Goal: Information Seeking & Learning: Find contact information

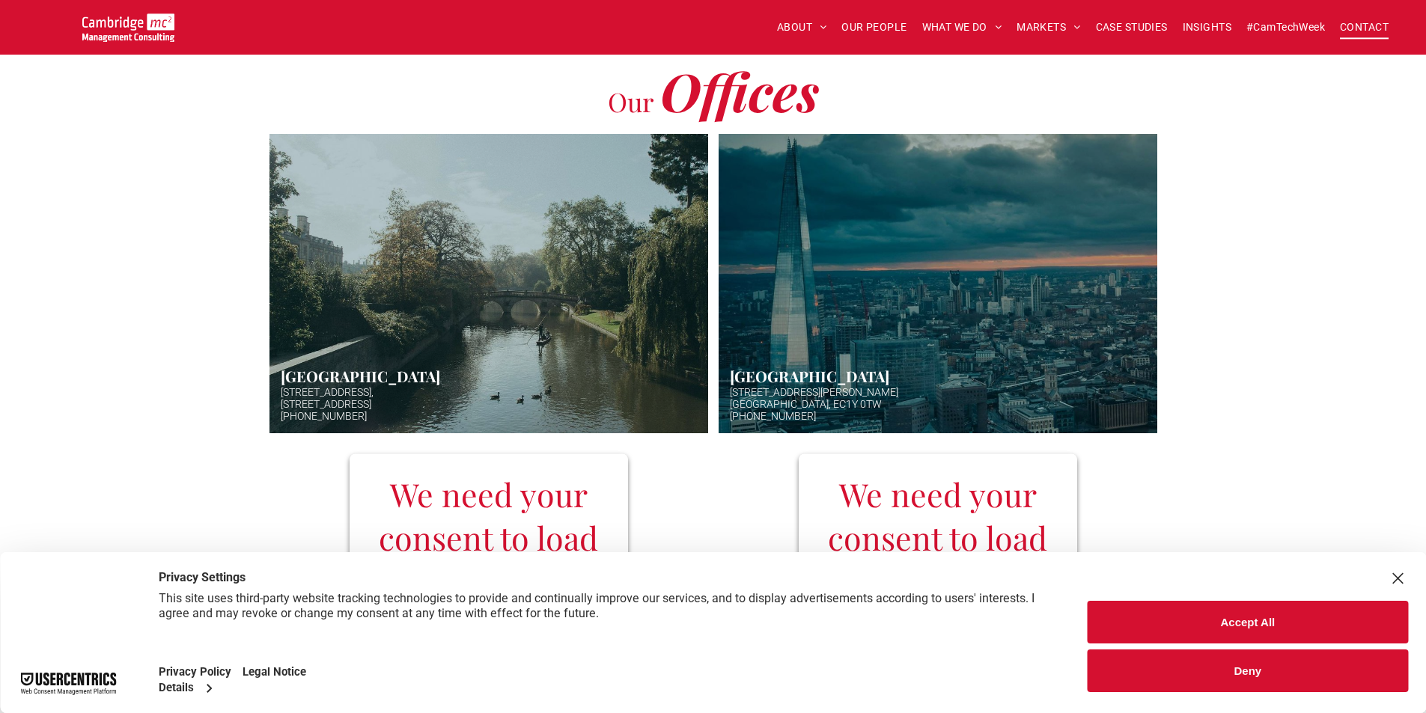
scroll to position [374, 0]
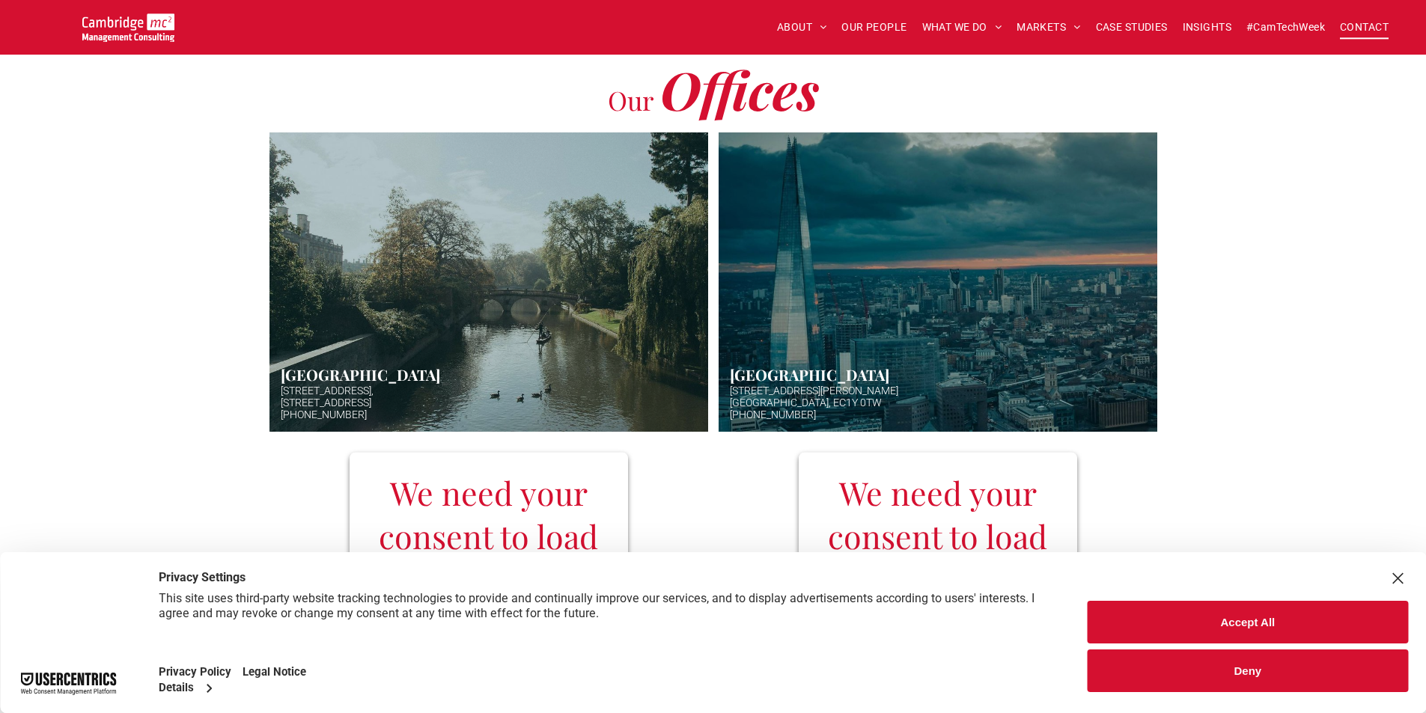
click at [1196, 616] on button "Accept All" at bounding box center [1247, 622] width 320 height 43
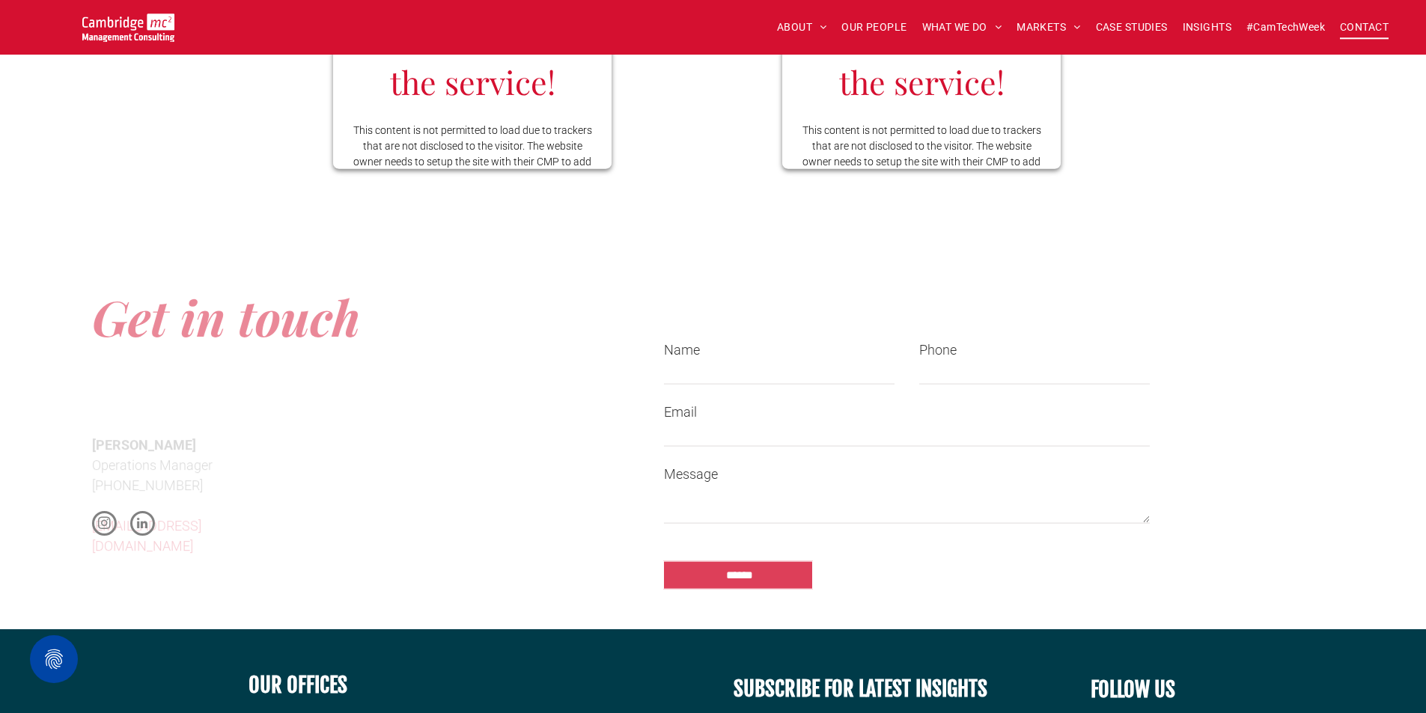
scroll to position [1721, 0]
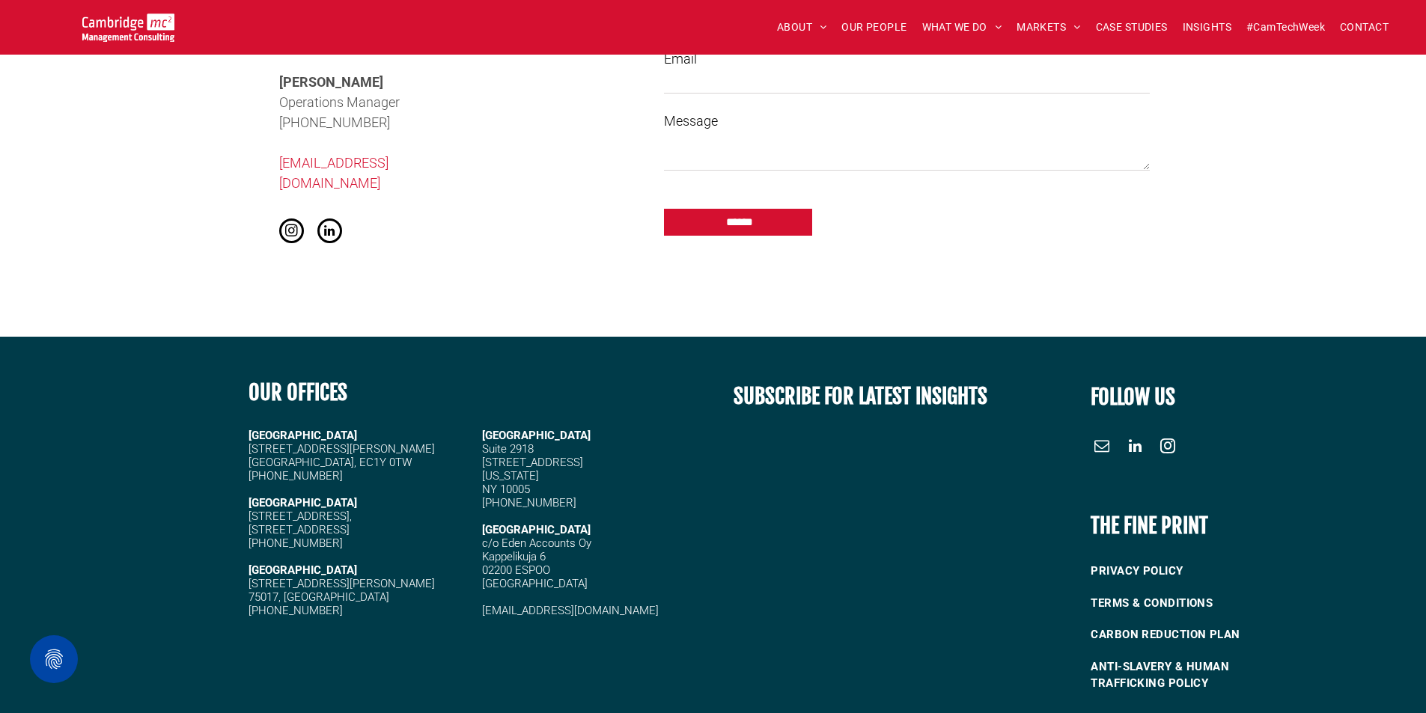
copy span "4 (0)1223 750335"
copy span "44 (0)1223 750335"
drag, startPoint x: 360, startPoint y: 460, endPoint x: 256, endPoint y: 461, distance: 104.0
click at [256, 469] on h5 "[PHONE_NUMBER]" at bounding box center [358, 475] width 220 height 13
click at [196, 373] on div at bounding box center [119, 534] width 238 height 341
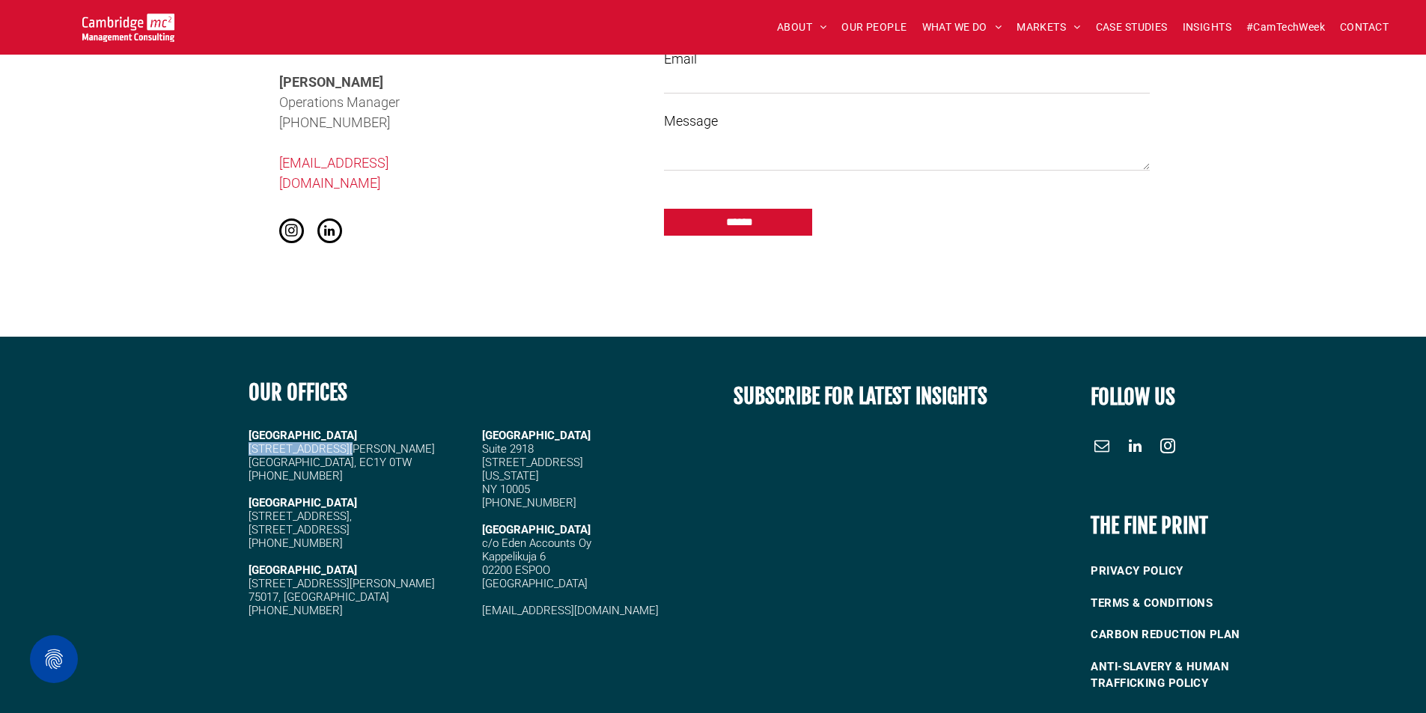
drag, startPoint x: 241, startPoint y: 435, endPoint x: 341, endPoint y: 439, distance: 100.4
click at [341, 439] on div "OUR OFFICES CAMBRIDGE 5 High Green, Cambridge, CB22 5EG +44 (0)1223 750335 LOND…" at bounding box center [475, 534] width 475 height 341
copy span "[STREET_ADDRESS][PERSON_NAME]"
copy span "London"
drag, startPoint x: 249, startPoint y: 449, endPoint x: 284, endPoint y: 451, distance: 34.5
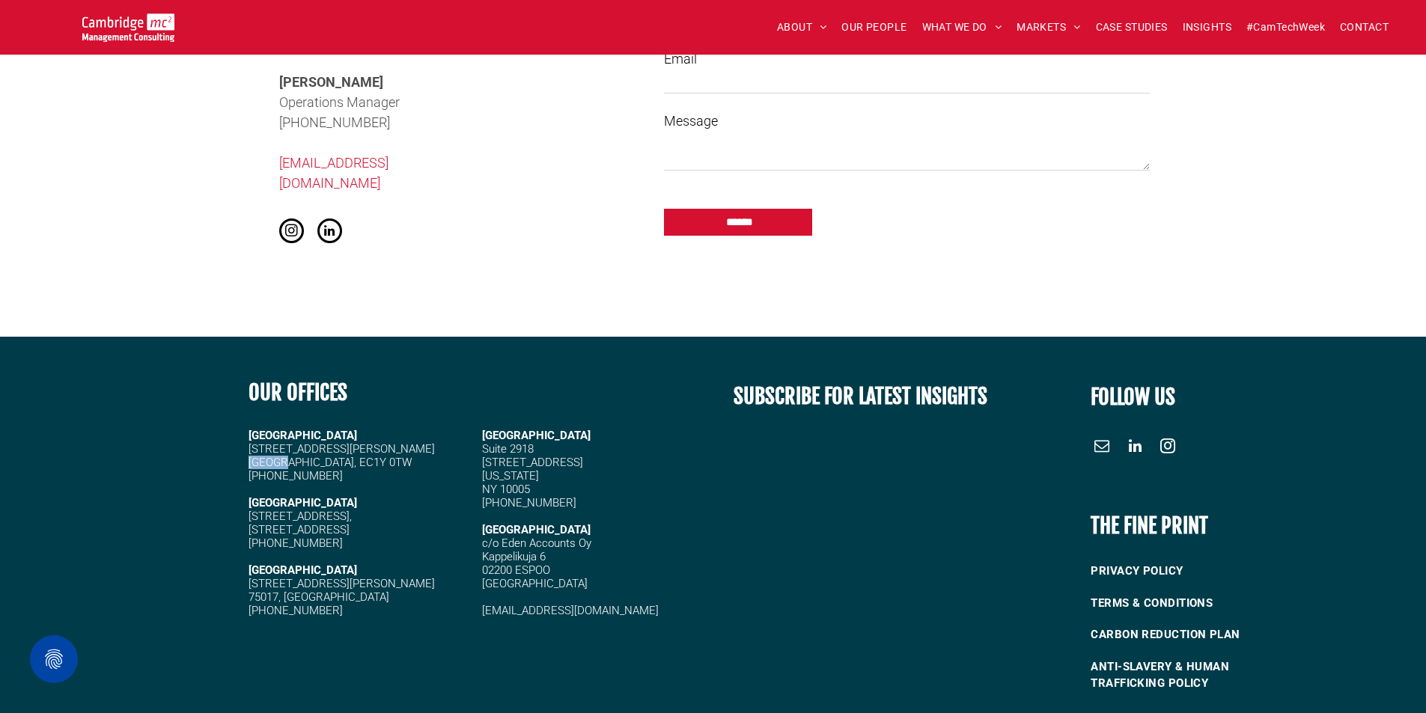
click at [284, 451] on span "20 Garrett Street London, EC1Y 0TW" at bounding box center [341, 455] width 186 height 27
click at [321, 448] on span "20 Garrett Street London, EC1Y 0TW" at bounding box center [341, 455] width 186 height 27
drag, startPoint x: 339, startPoint y: 447, endPoint x: 294, endPoint y: 448, distance: 44.9
click at [293, 448] on span "20 Garrett Street London, EC1Y 0TW" at bounding box center [341, 455] width 186 height 27
copy span "EC1Y 0TW"
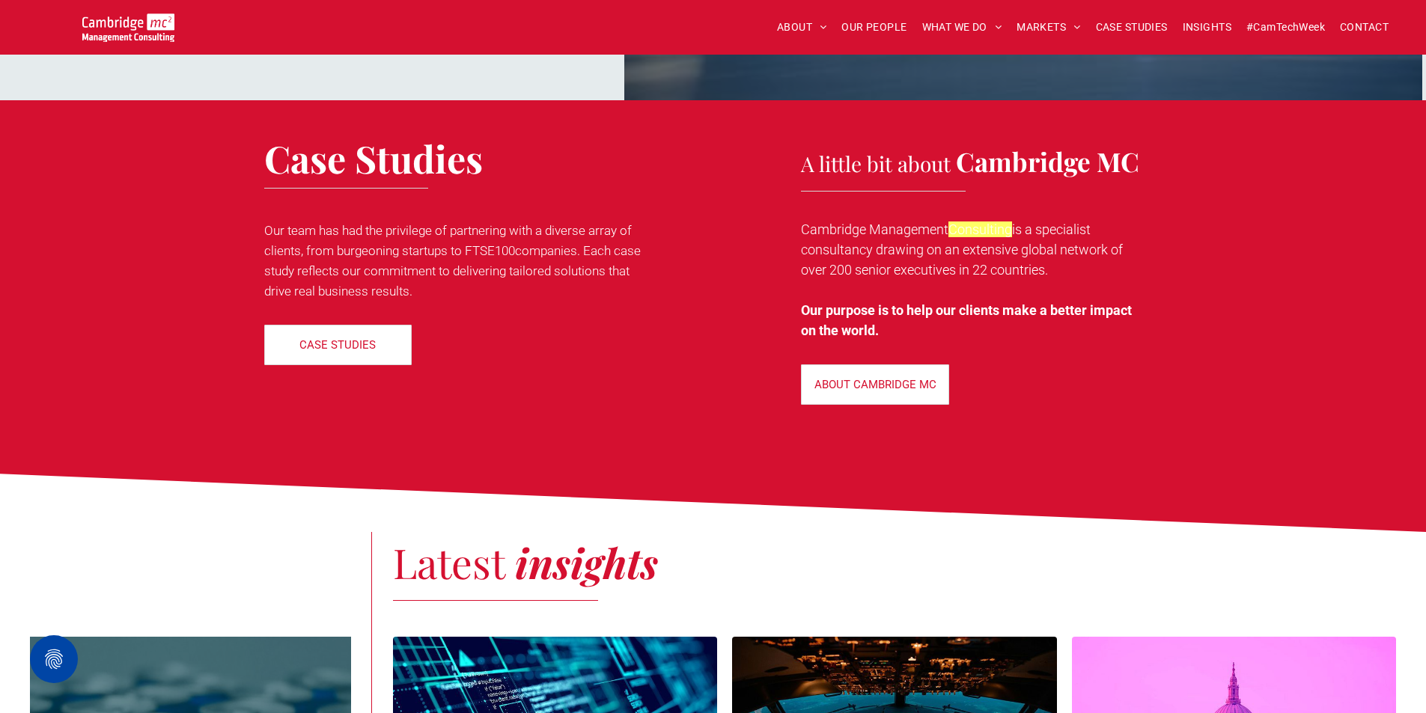
scroll to position [1950, 0]
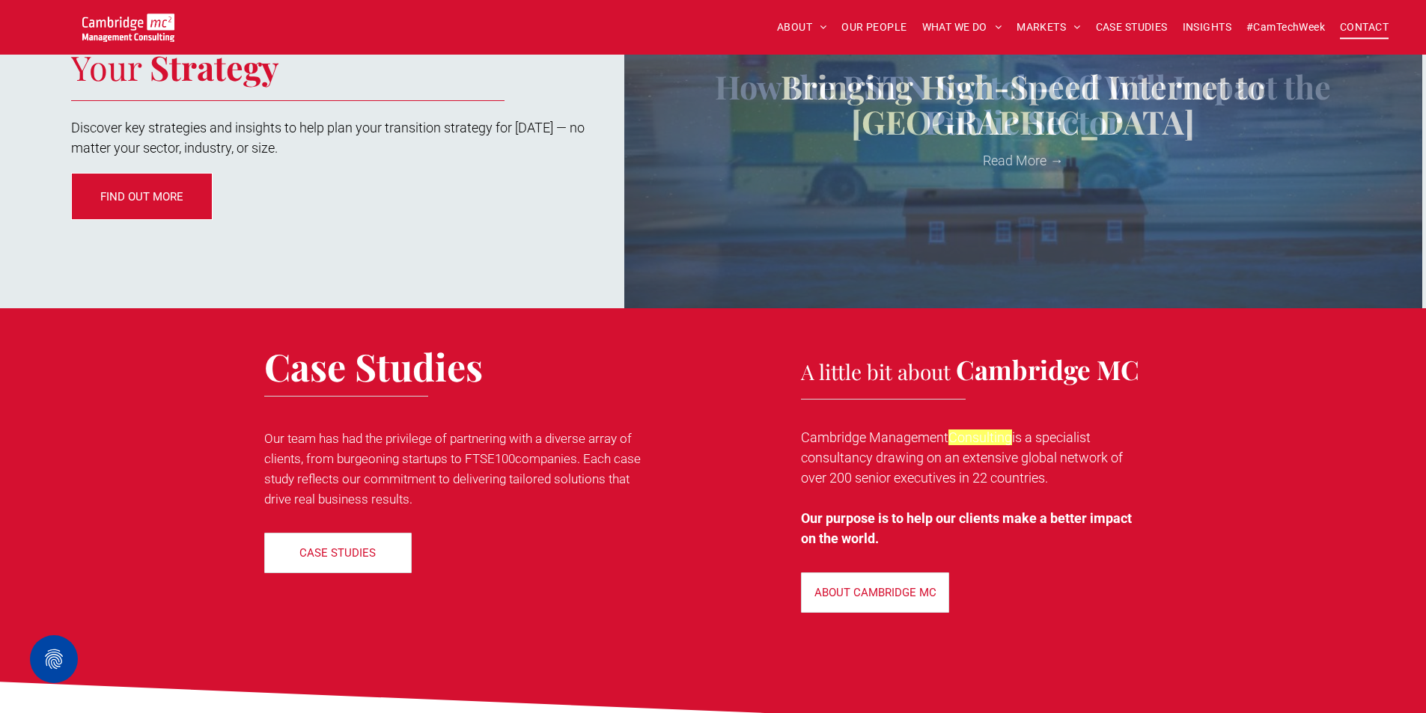
click at [1358, 30] on span "CONTACT" at bounding box center [1364, 27] width 49 height 23
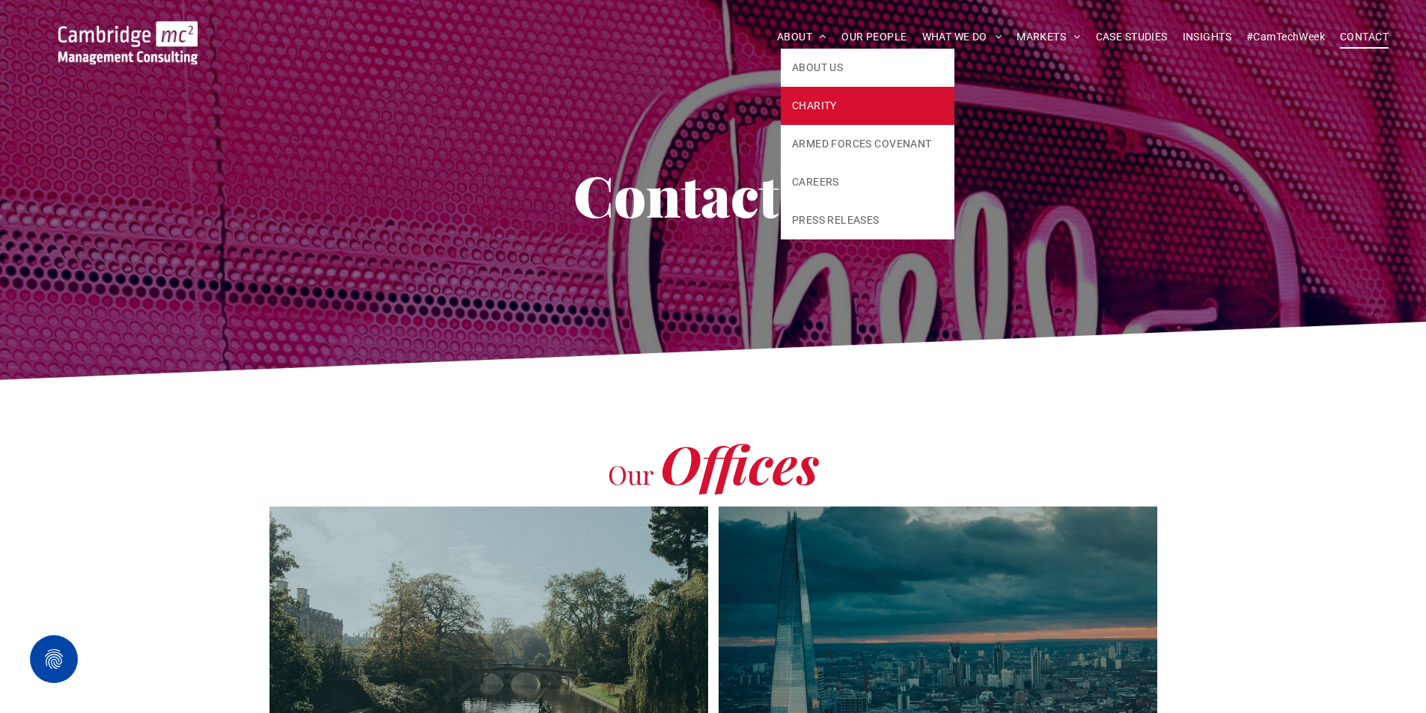
click at [803, 100] on span "CHARITY" at bounding box center [814, 106] width 45 height 16
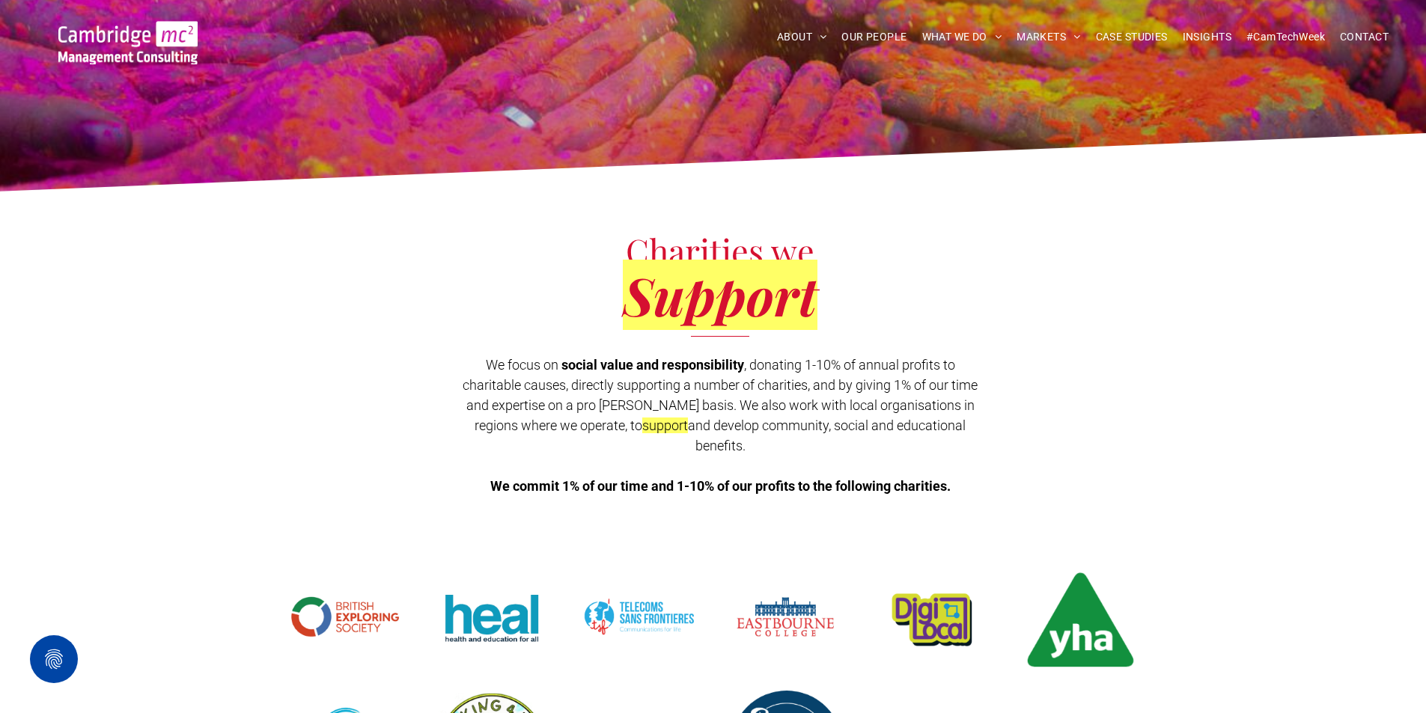
scroll to position [150, 0]
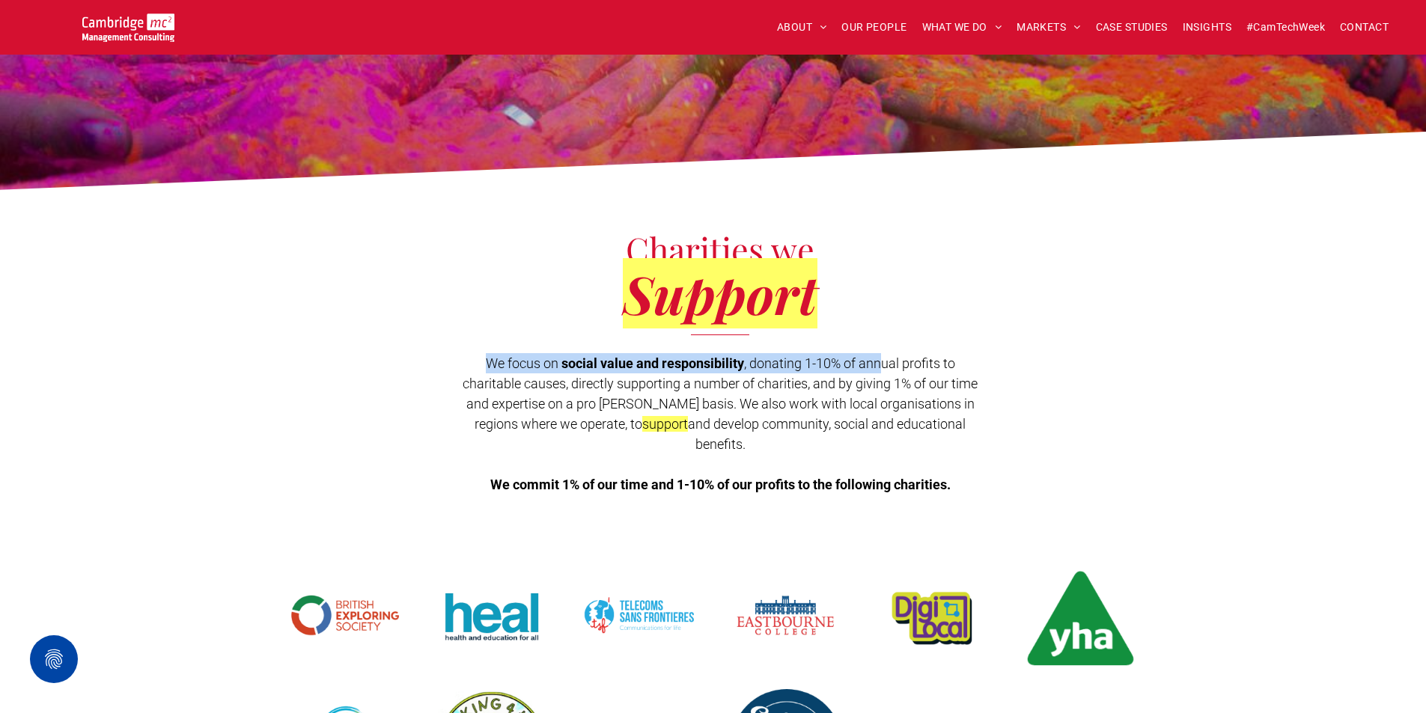
drag, startPoint x: 481, startPoint y: 347, endPoint x: 885, endPoint y: 369, distance: 404.0
click at [885, 369] on div "Charities we Support We focus on social value and responsibility , donating 1-1…" at bounding box center [713, 357] width 1426 height 289
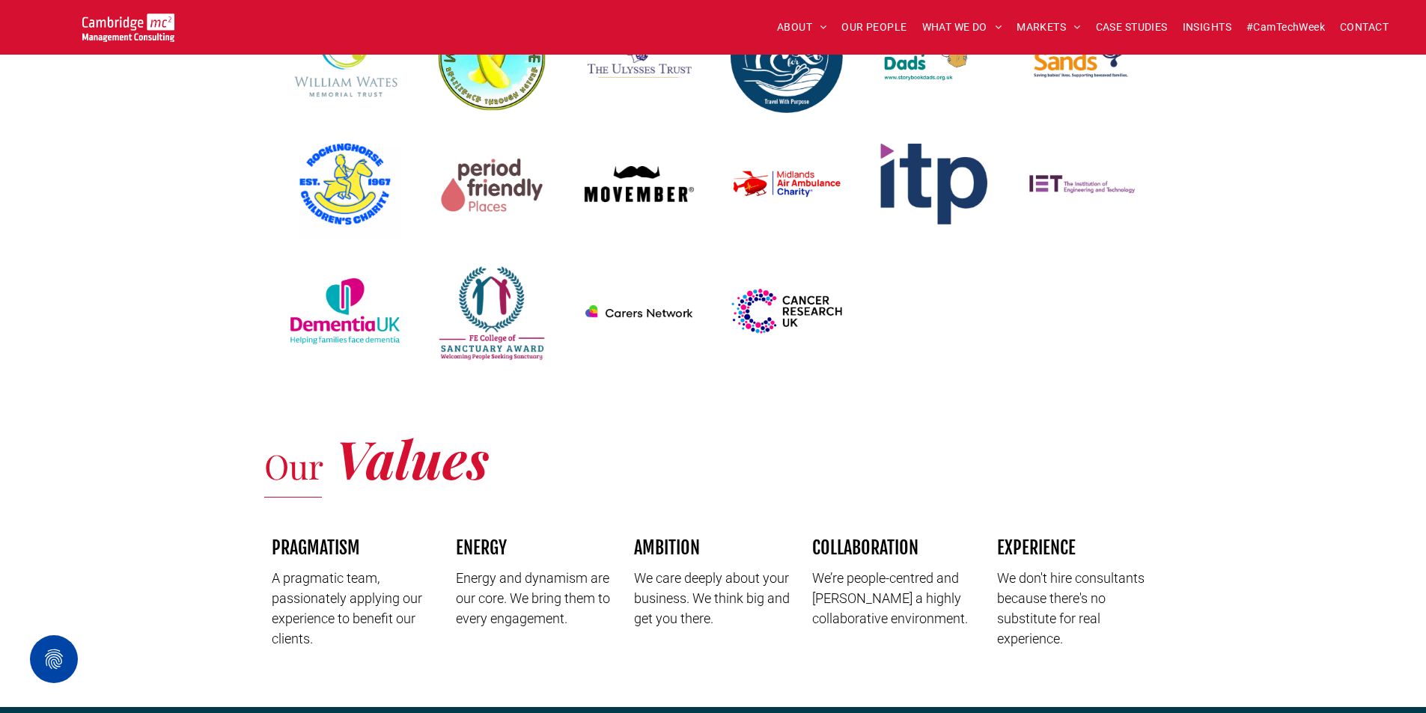
scroll to position [599, 0]
